Goal: Information Seeking & Learning: Check status

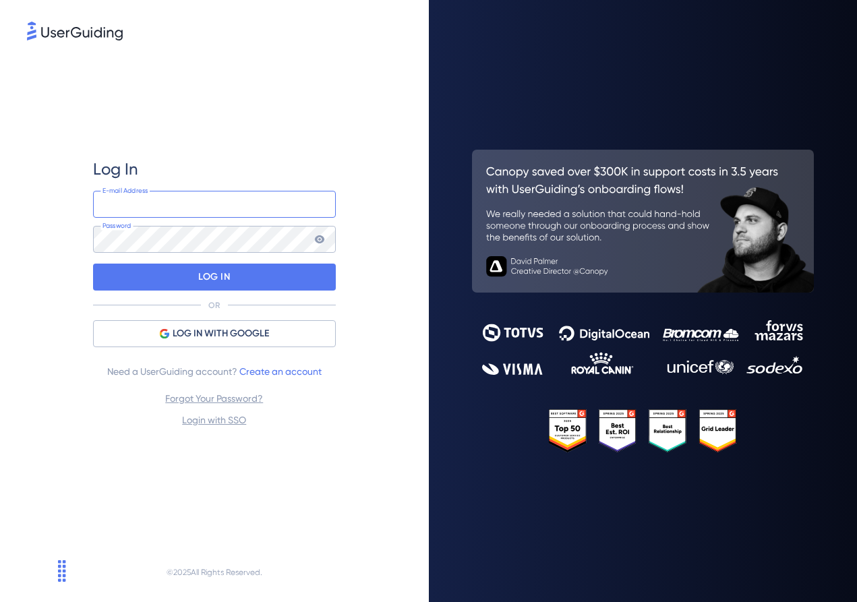
type input "[EMAIL_ADDRESS][DOMAIN_NAME]"
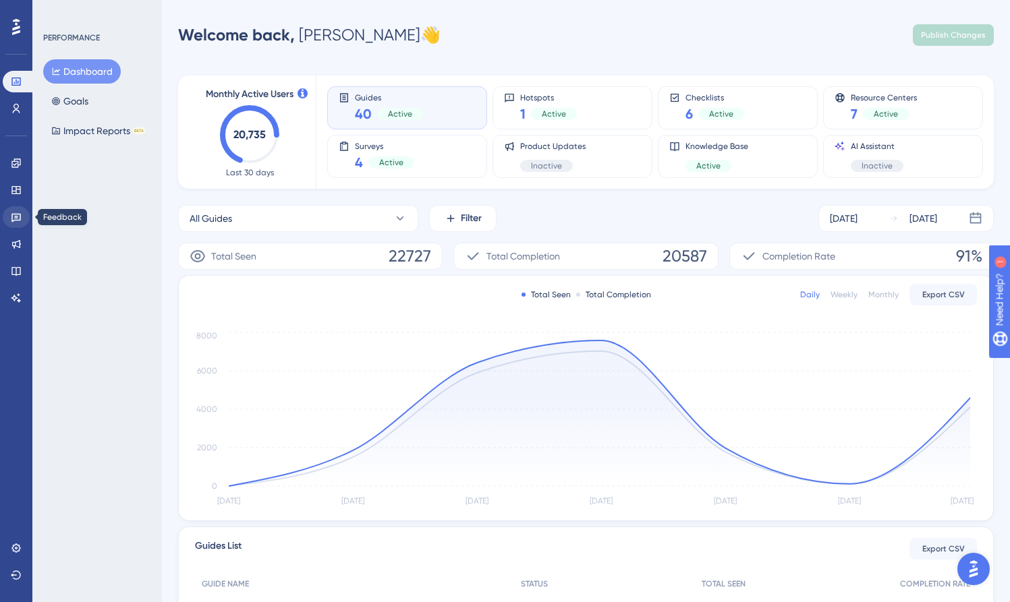
click at [19, 212] on icon at bounding box center [16, 217] width 11 height 11
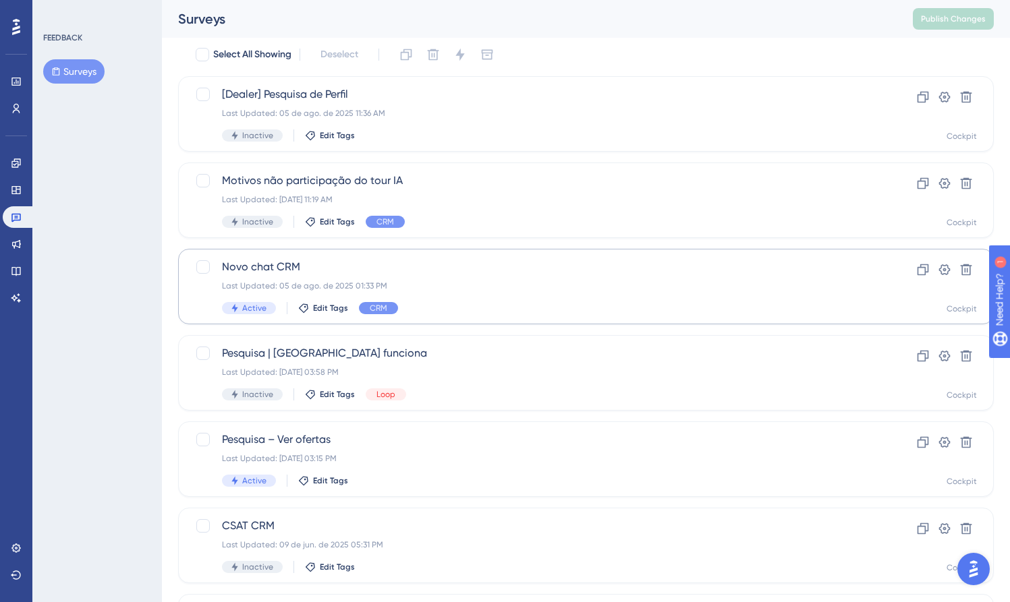
scroll to position [54, 0]
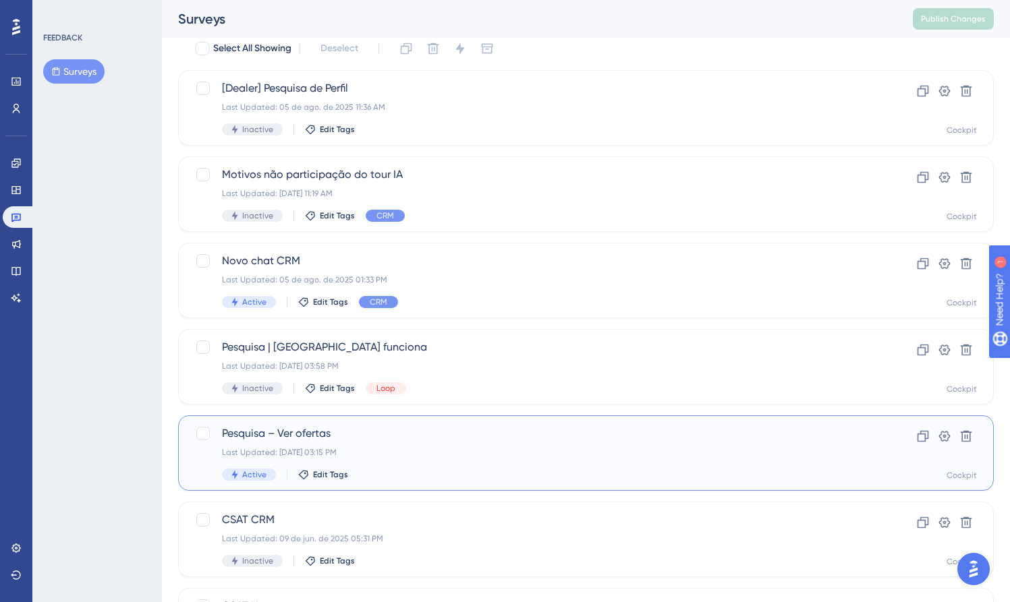
click at [395, 440] on span "Pesquisa – Ver ofertas" at bounding box center [532, 434] width 620 height 16
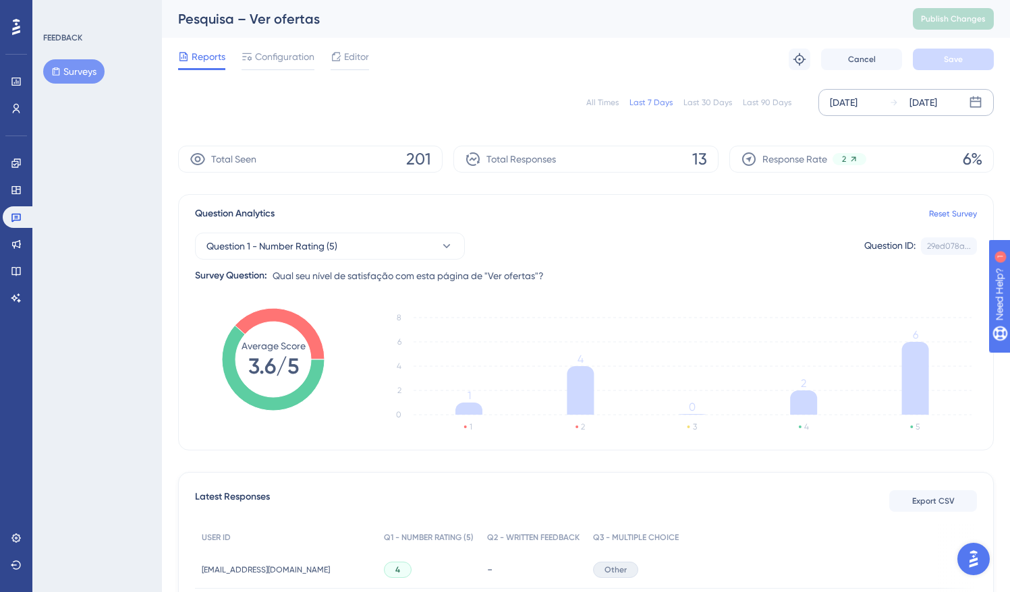
click at [857, 100] on icon at bounding box center [893, 102] width 9 height 9
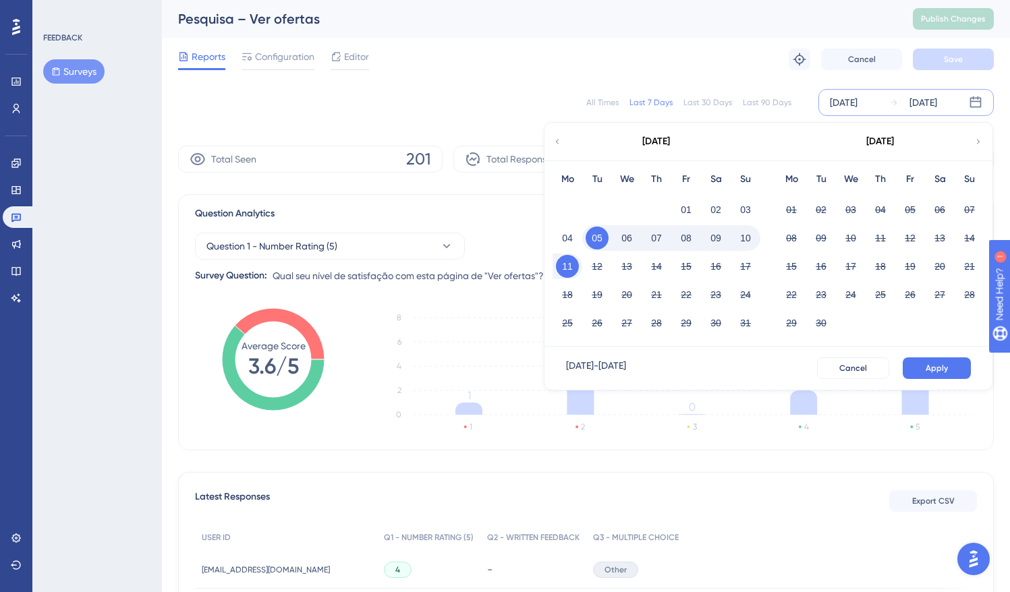
click at [559, 142] on icon at bounding box center [556, 142] width 9 height 12
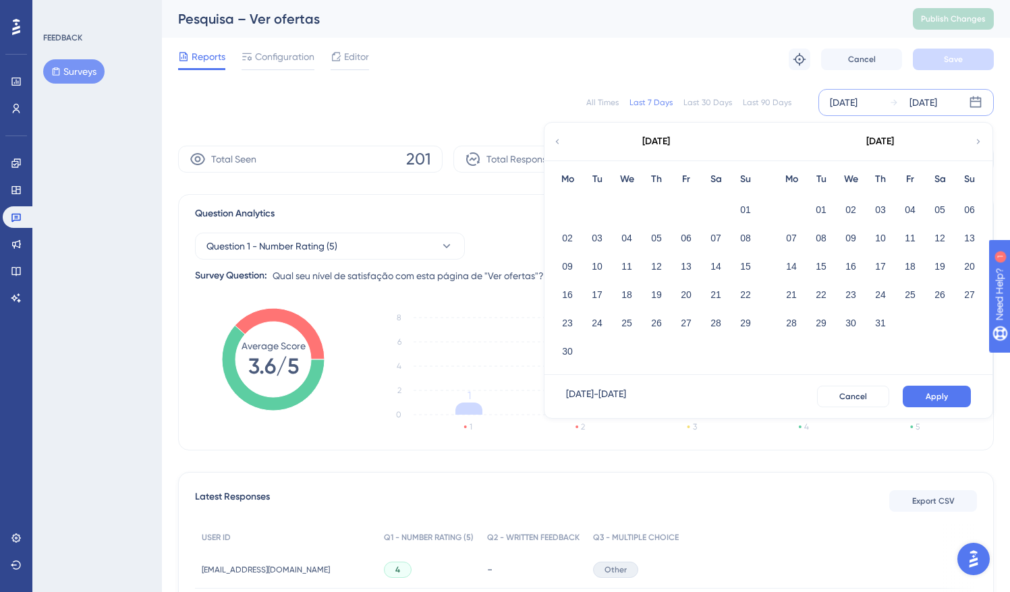
click at [559, 142] on icon at bounding box center [556, 142] width 9 height 12
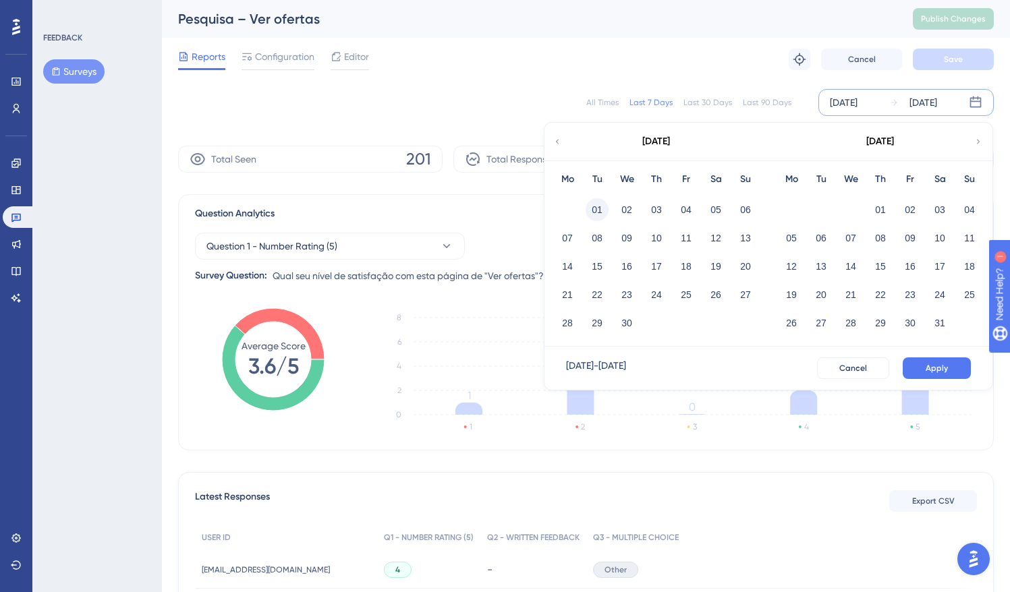
click at [596, 210] on button "01" at bounding box center [597, 209] width 23 height 23
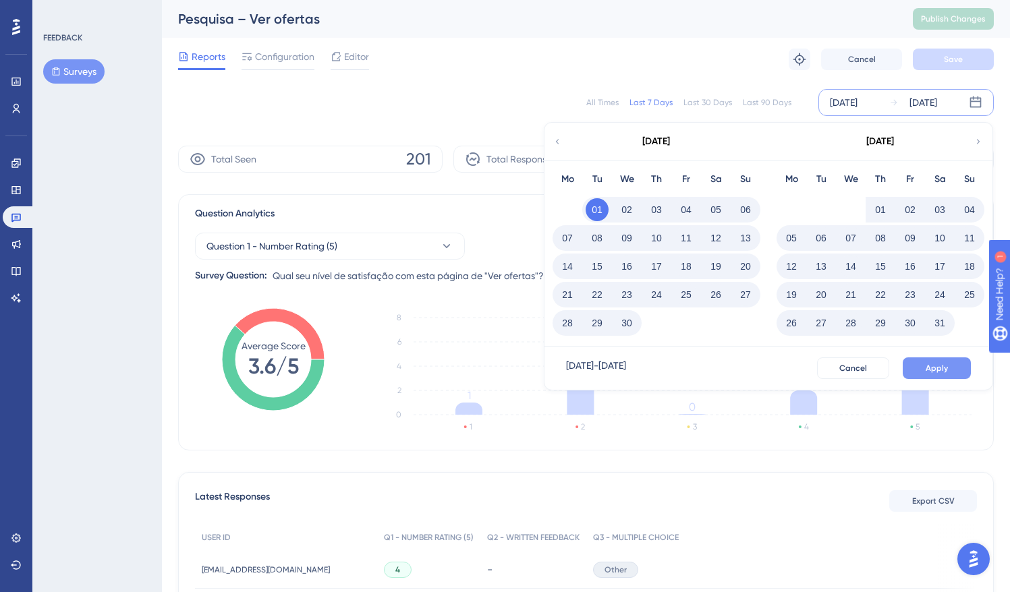
click at [857, 368] on span "Apply" at bounding box center [936, 368] width 22 height 11
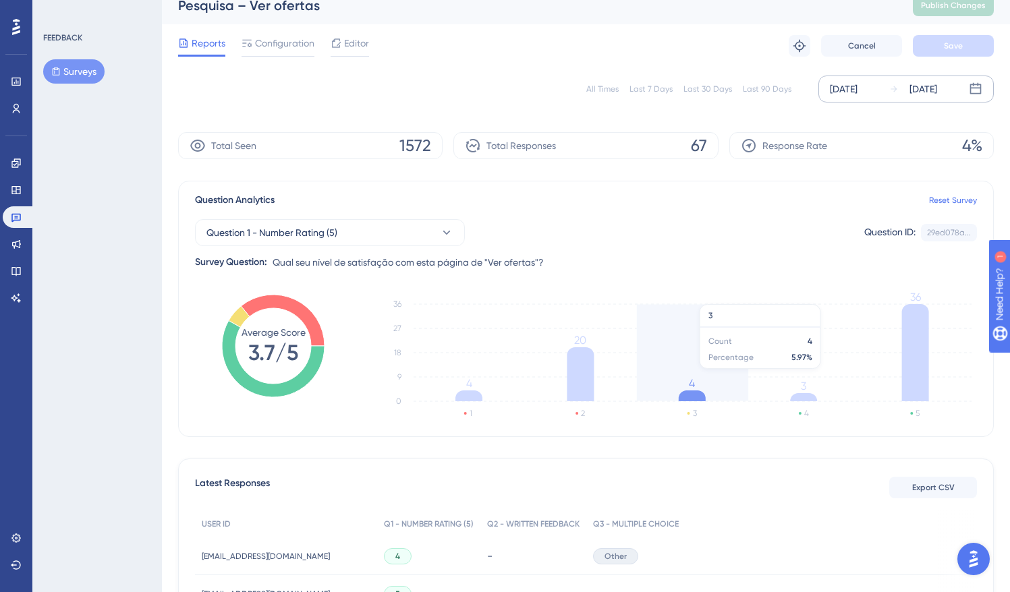
scroll to position [10, 0]
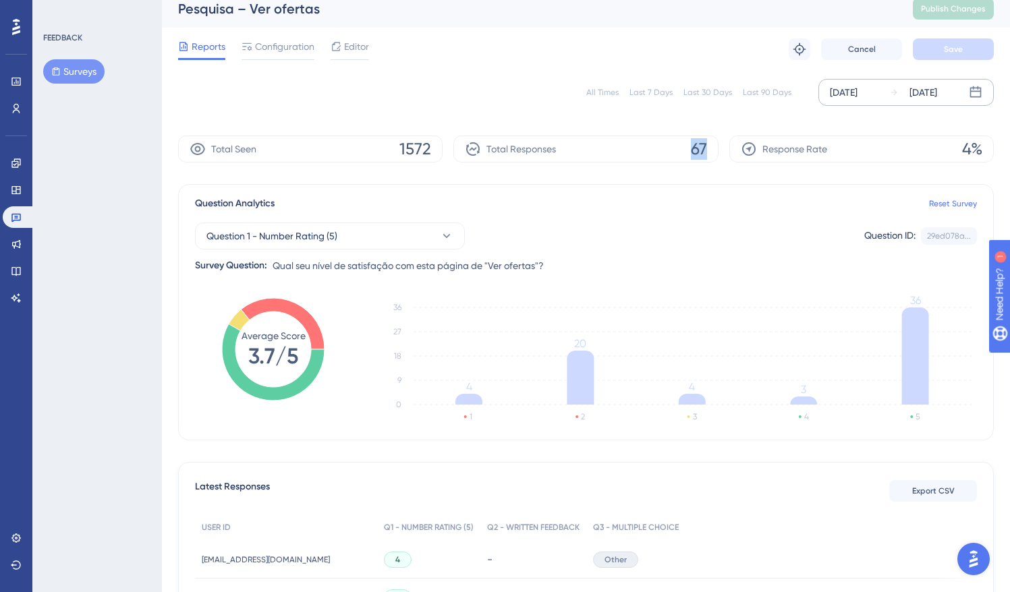
drag, startPoint x: 705, startPoint y: 148, endPoint x: 690, endPoint y: 148, distance: 14.8
click at [691, 148] on span "67" at bounding box center [699, 149] width 16 height 22
click at [690, 160] on div "Total Responses 67" at bounding box center [585, 149] width 264 height 27
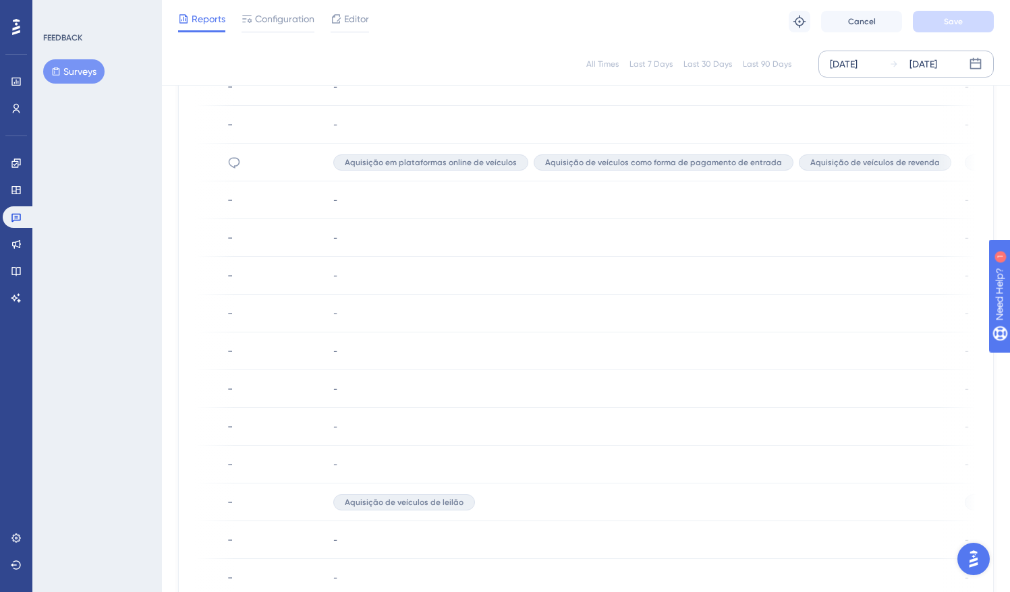
scroll to position [515, 10]
click at [749, 217] on div "-" at bounding box center [641, 200] width 631 height 38
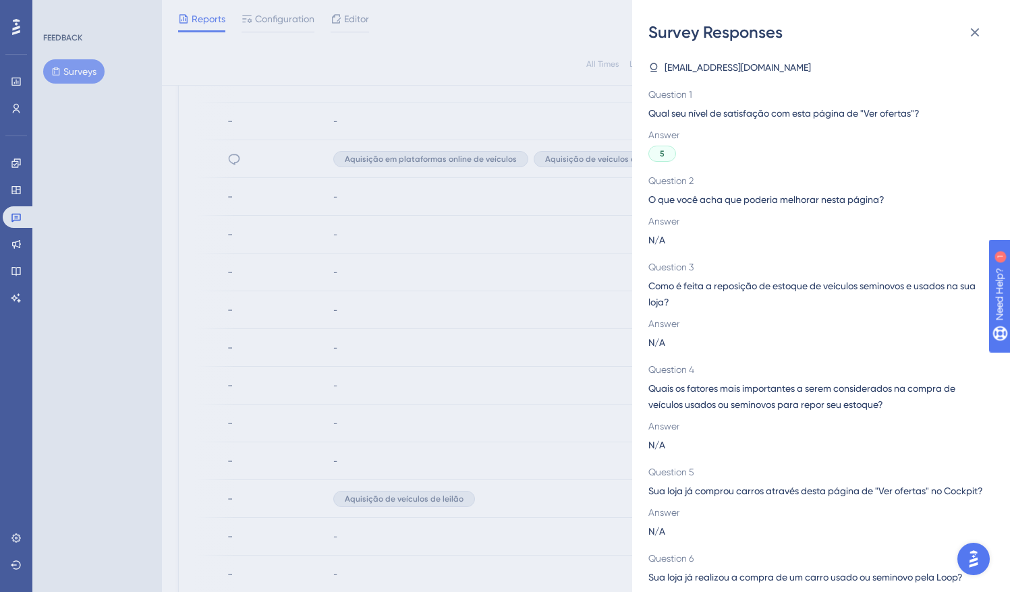
scroll to position [519, 10]
click at [857, 28] on icon at bounding box center [975, 32] width 16 height 16
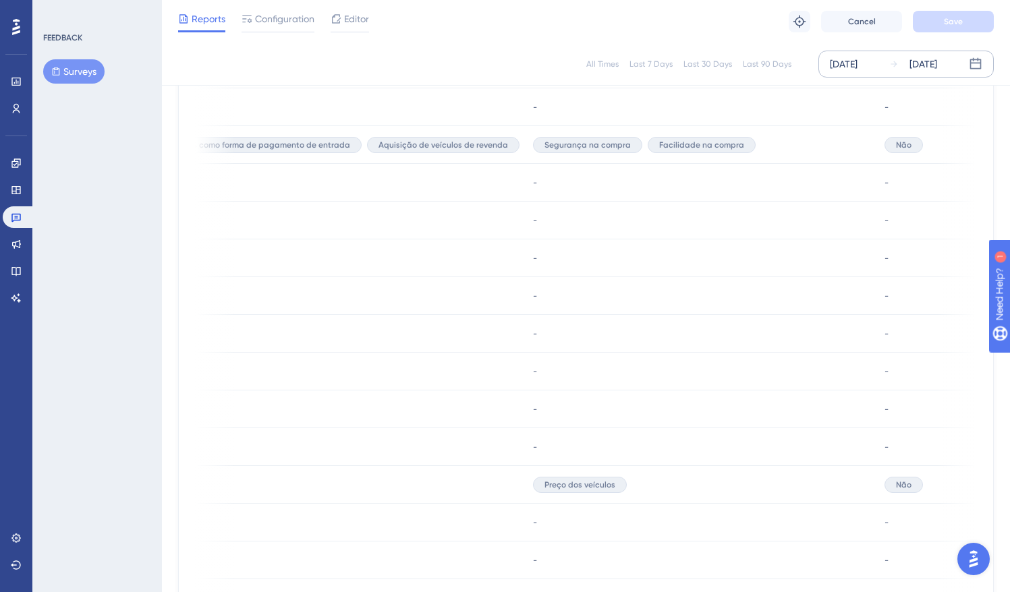
scroll to position [524, 10]
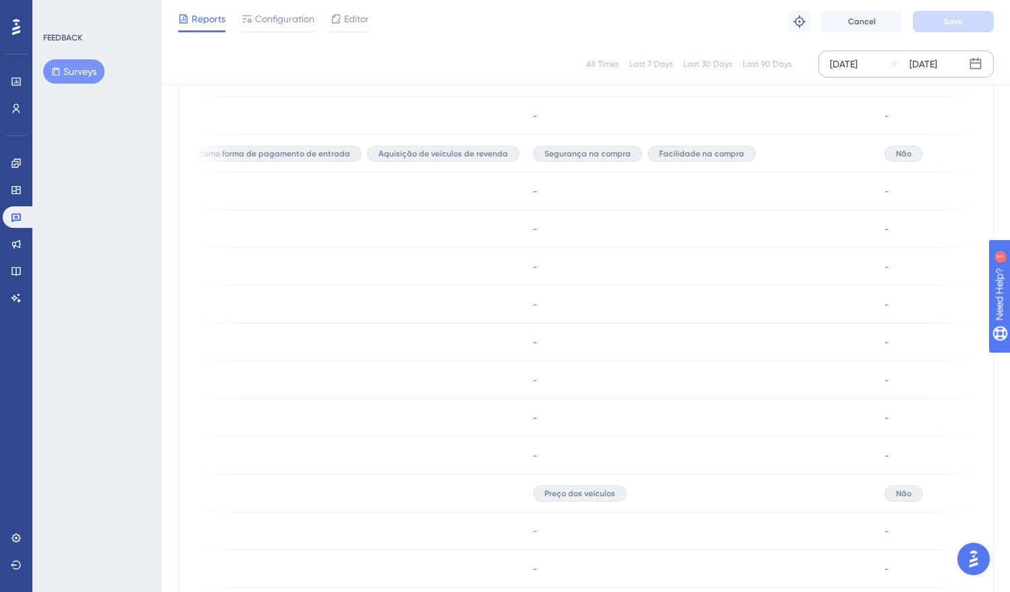
click at [549, 150] on span "Segurança na compra" at bounding box center [587, 153] width 86 height 11
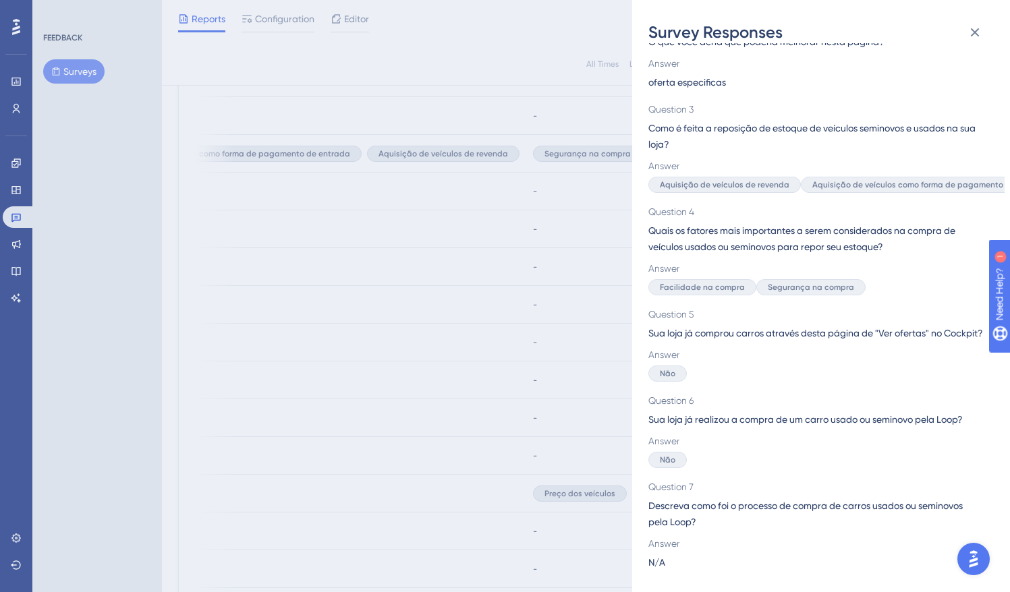
scroll to position [164, 0]
click at [431, 215] on div "Survey Responses [EMAIL_ADDRESS][DOMAIN_NAME] Question 1 Qual seu nível de sati…" at bounding box center [505, 296] width 1010 height 592
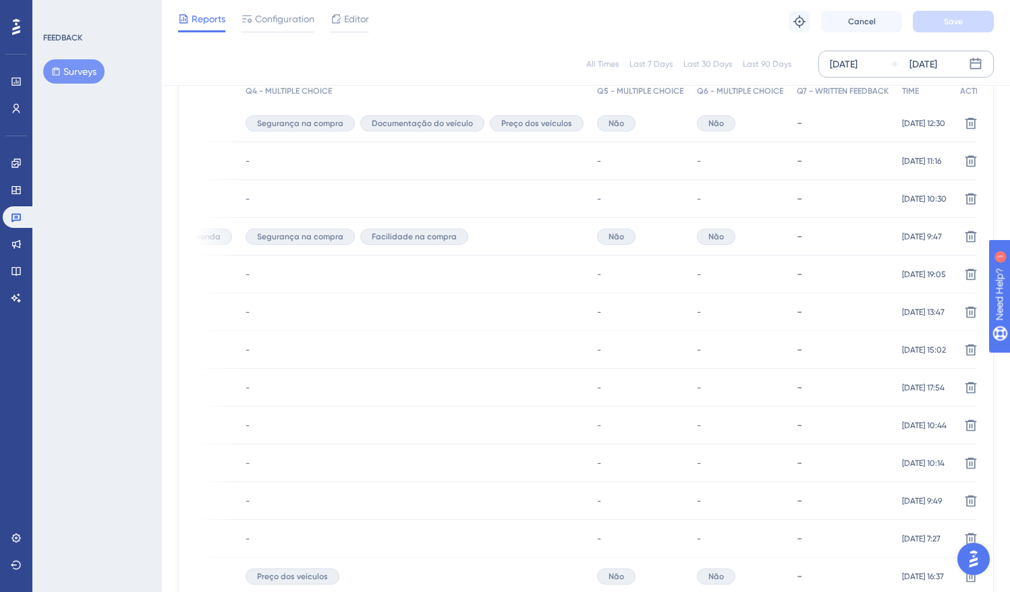
scroll to position [0, 977]
click at [598, 115] on div "Não" at bounding box center [617, 123] width 38 height 16
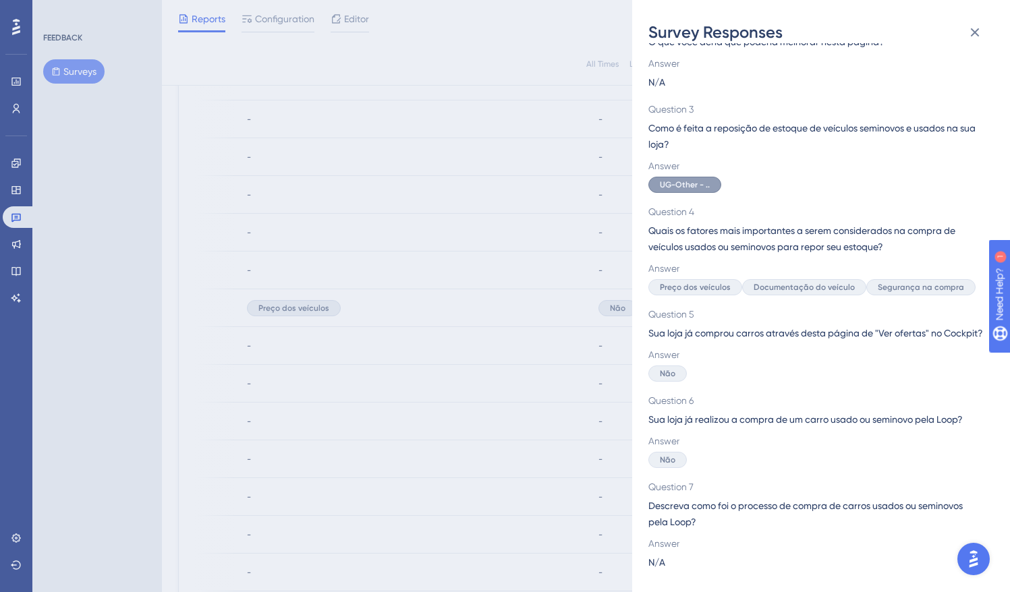
scroll to position [706, 10]
click at [857, 26] on icon at bounding box center [975, 32] width 16 height 16
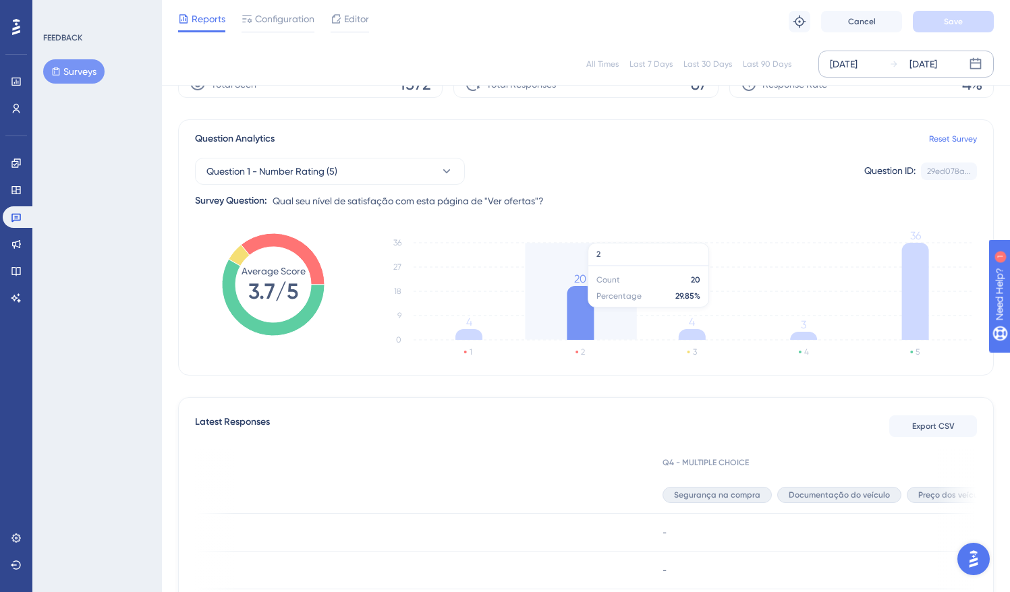
scroll to position [82, 10]
